Goal: Unclear

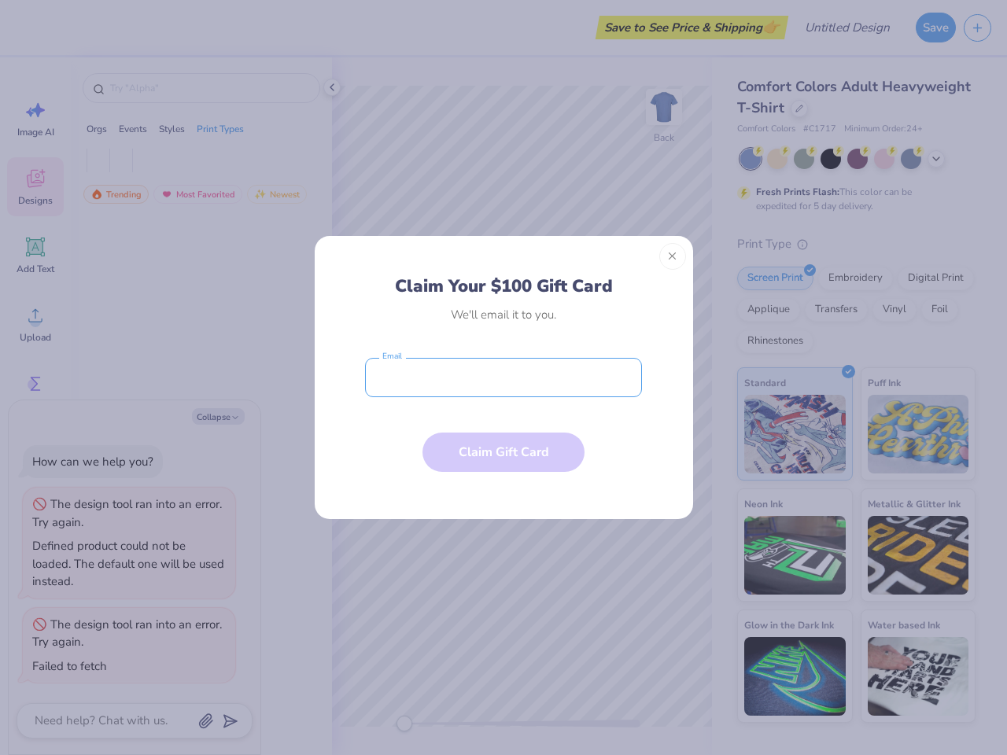
type textarea "x"
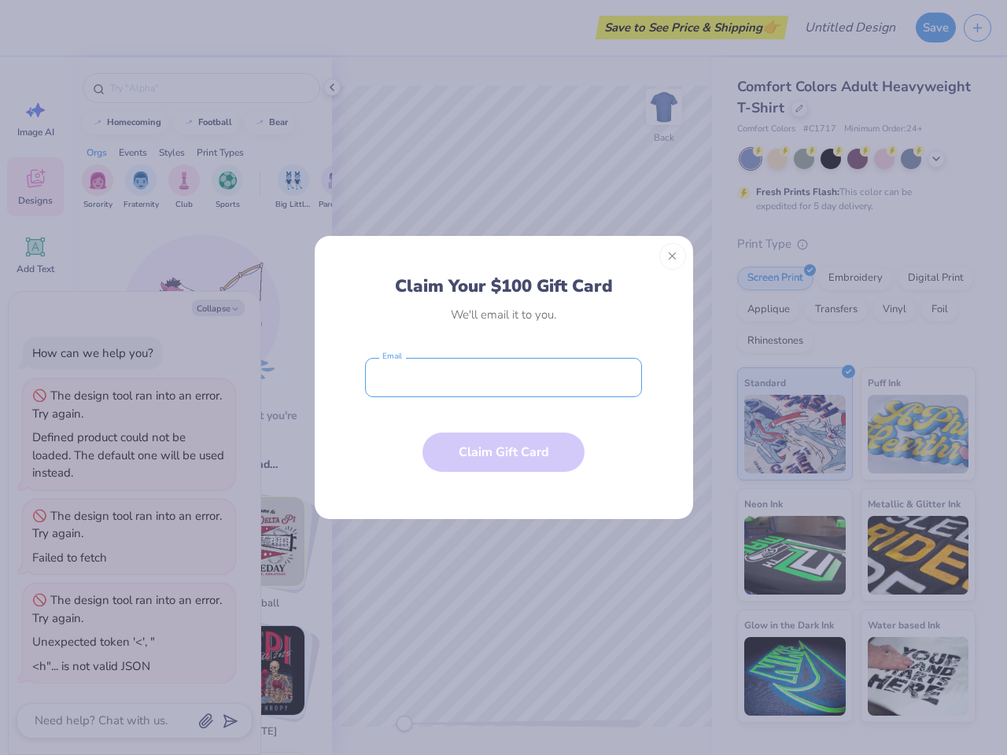
click at [503, 378] on input "email" at bounding box center [503, 377] width 277 height 39
click at [673, 256] on button "Close" at bounding box center [672, 256] width 27 height 27
